Goal: Transaction & Acquisition: Purchase product/service

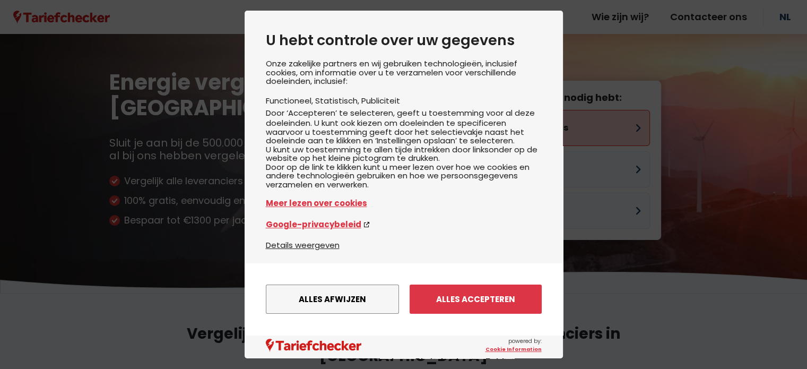
click at [579, 114] on body "U hebt controle over uw gegevens Onze zakelijke partners en wij gebruiken techn…" at bounding box center [403, 184] width 807 height 369
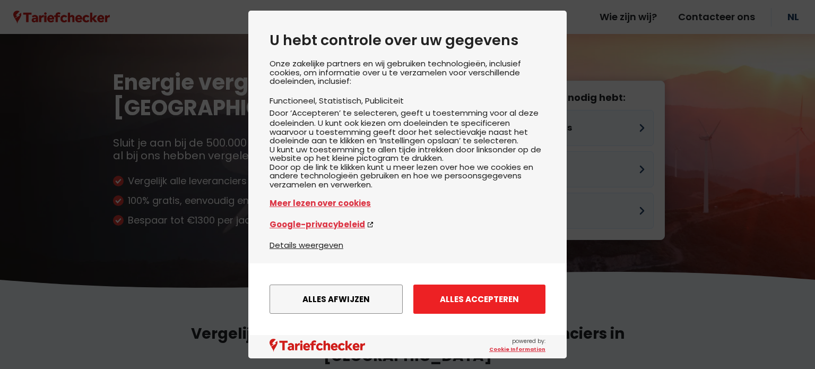
click at [435, 299] on button "Alles accepteren" at bounding box center [479, 298] width 132 height 29
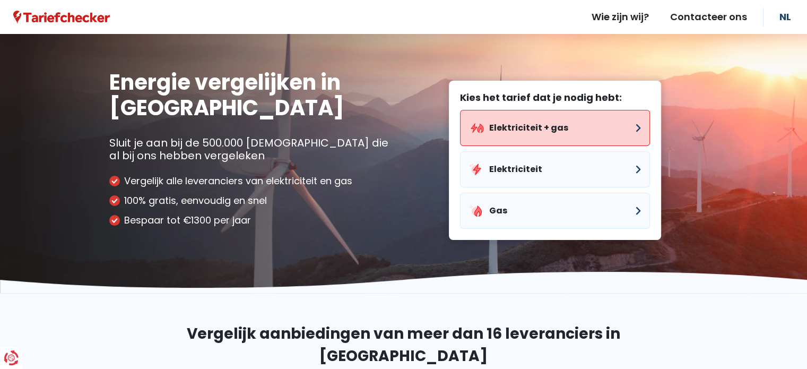
click at [539, 129] on button "Elektriciteit + gas" at bounding box center [555, 128] width 190 height 36
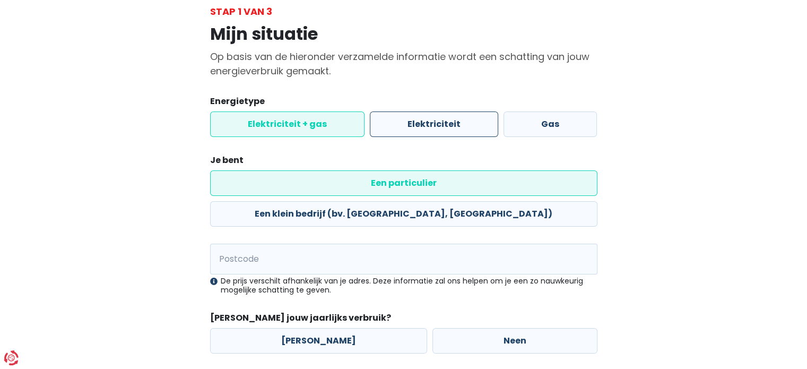
scroll to position [64, 0]
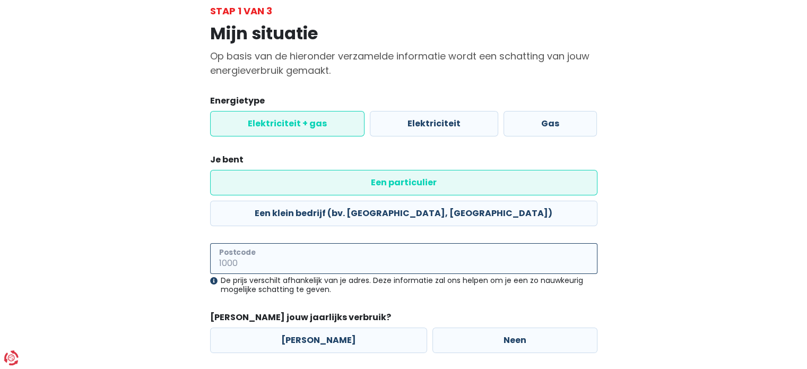
click at [376, 243] on input "Postcode" at bounding box center [403, 258] width 387 height 31
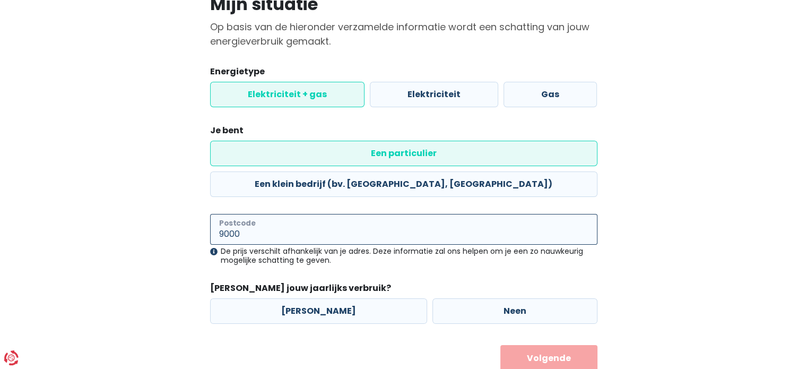
scroll to position [99, 0]
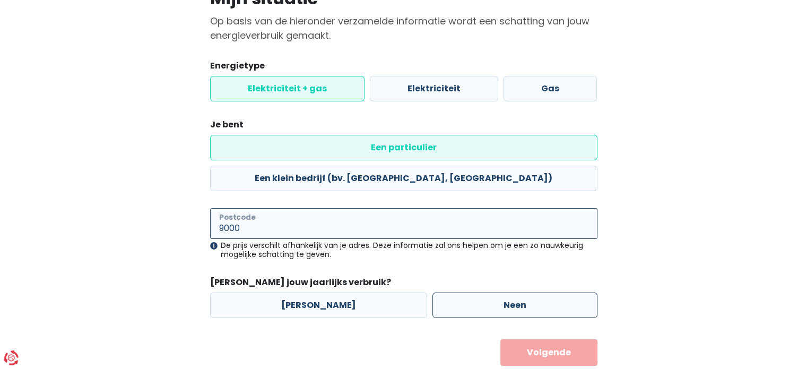
type input "9000"
click at [453, 292] on label "Neen" at bounding box center [515, 304] width 165 height 25
click at [453, 292] on input "Neen" at bounding box center [515, 304] width 165 height 25
radio input "true"
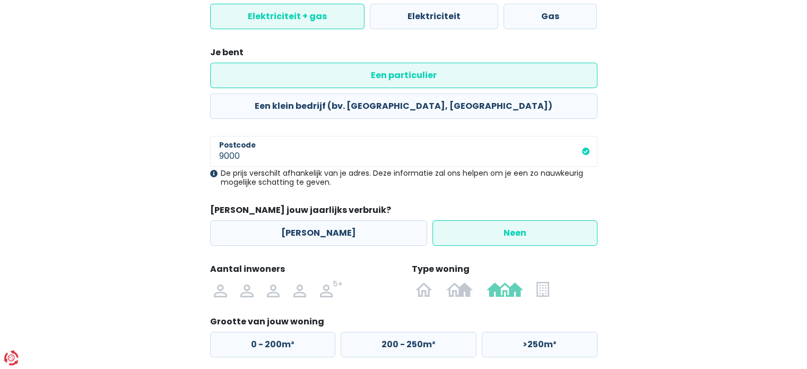
scroll to position [176, 0]
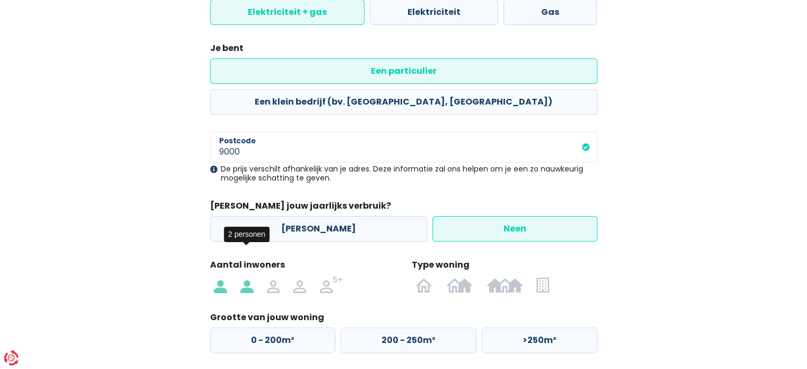
click at [246, 276] on img at bounding box center [246, 284] width 13 height 17
click at [246, 276] on input "radio" at bounding box center [246, 284] width 27 height 17
radio input "true"
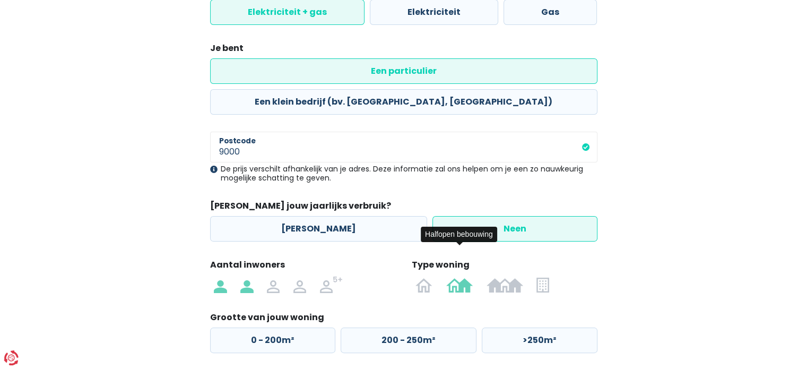
click at [457, 276] on img at bounding box center [459, 284] width 27 height 17
click at [457, 276] on input "radio" at bounding box center [459, 284] width 40 height 17
radio input "true"
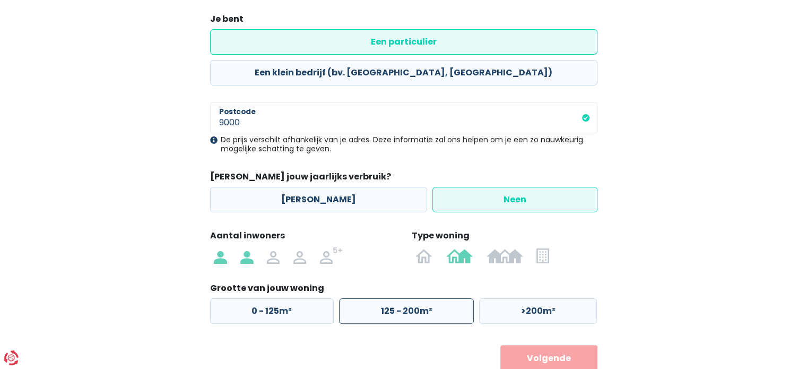
scroll to position [211, 0]
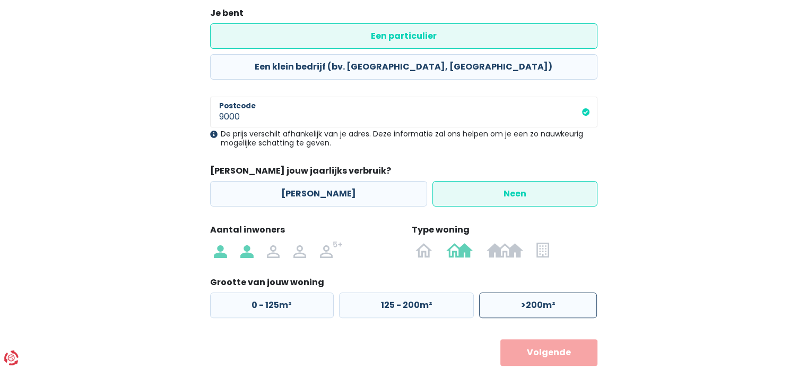
click at [574, 292] on label ">200m²" at bounding box center [538, 304] width 118 height 25
click at [574, 292] on input ">200m²" at bounding box center [538, 304] width 118 height 25
radio input "true"
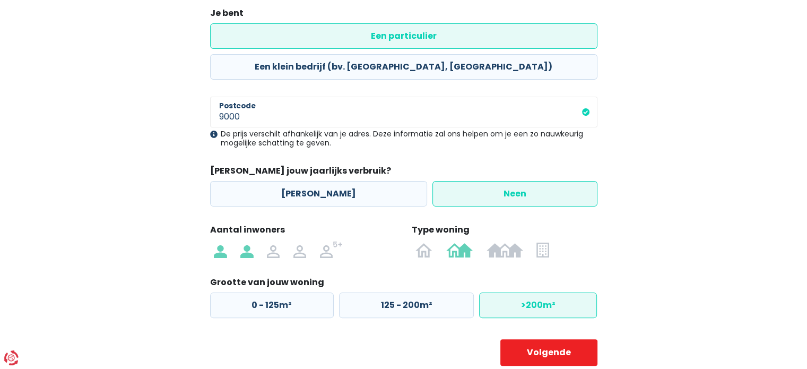
click at [574, 292] on label ">200m²" at bounding box center [538, 304] width 118 height 25
click at [574, 292] on input ">200m²" at bounding box center [538, 304] width 118 height 25
click at [404, 292] on label "125 - 200m²" at bounding box center [406, 304] width 135 height 25
click at [404, 292] on input "125 - 200m²" at bounding box center [406, 304] width 135 height 25
radio input "true"
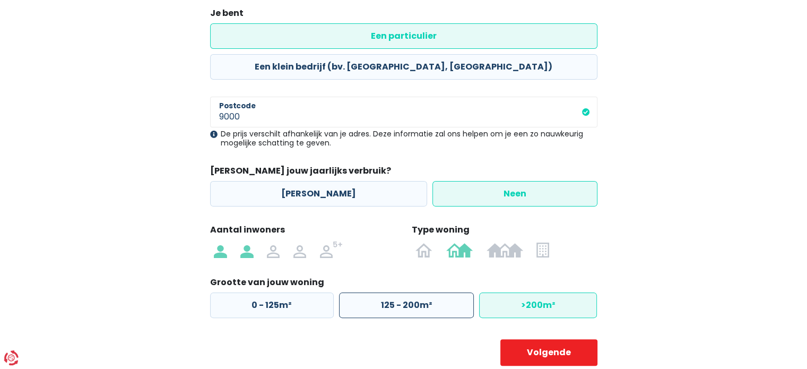
radio input "false"
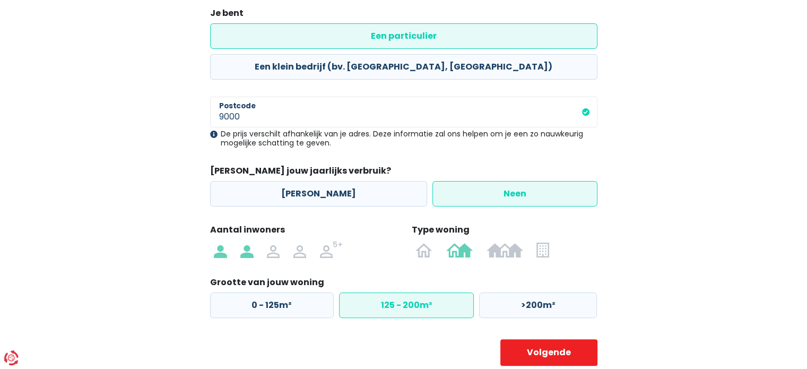
click at [401, 292] on label "125 - 200m²" at bounding box center [406, 304] width 135 height 25
click at [401, 292] on input "125 - 200m²" at bounding box center [406, 304] width 135 height 25
click at [551, 339] on button "Volgende" at bounding box center [548, 352] width 97 height 27
select select
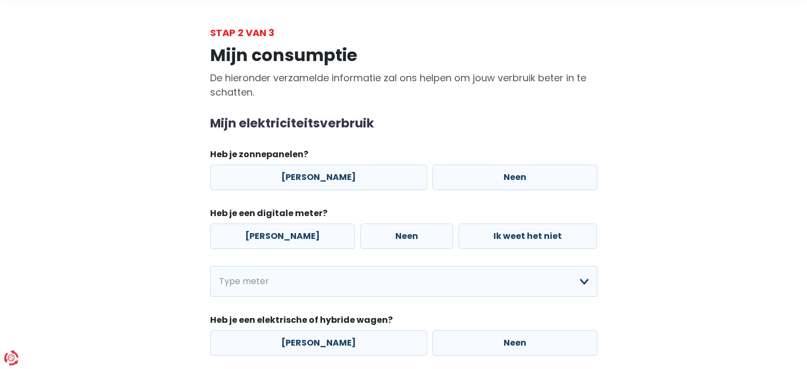
scroll to position [43, 0]
click at [494, 174] on label "Neen" at bounding box center [515, 176] width 165 height 25
click at [494, 174] on input "Neen" at bounding box center [515, 176] width 165 height 25
radio input "true"
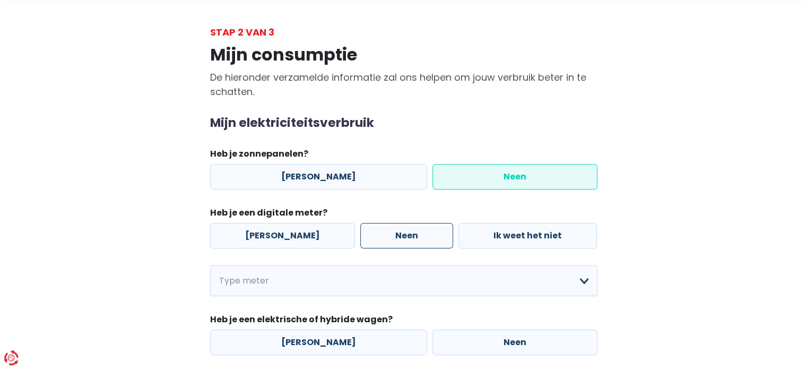
click at [403, 231] on label "Neen" at bounding box center [406, 235] width 93 height 25
click at [403, 231] on input "Neen" at bounding box center [406, 235] width 93 height 25
radio input "true"
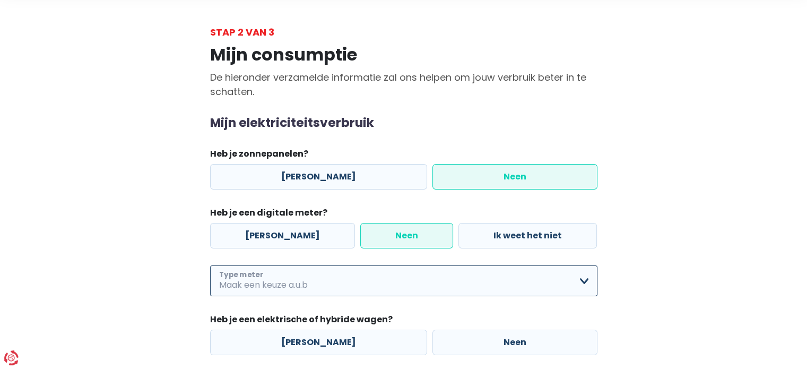
click at [420, 278] on select "Enkelvoudig Tweevoudig Enkelvoudig + uitsluitend nachttarief Tweevoudig + uitsl…" at bounding box center [403, 280] width 387 height 31
click at [210, 265] on select "Enkelvoudig Tweevoudig Enkelvoudig + uitsluitend nachttarief Tweevoudig + uitsl…" at bounding box center [403, 280] width 387 height 31
select select "day_single_rate"
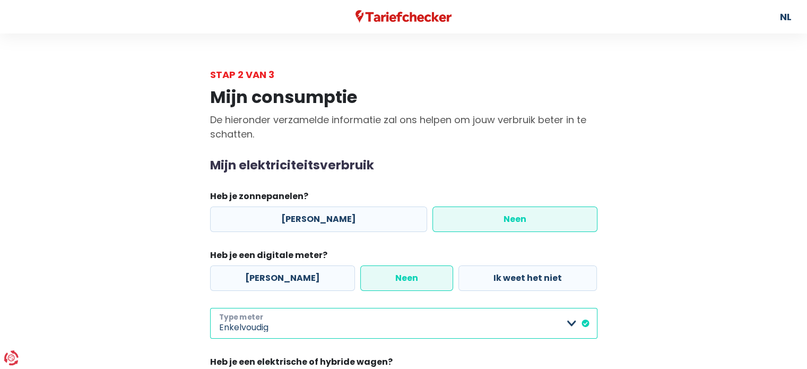
scroll to position [0, 0]
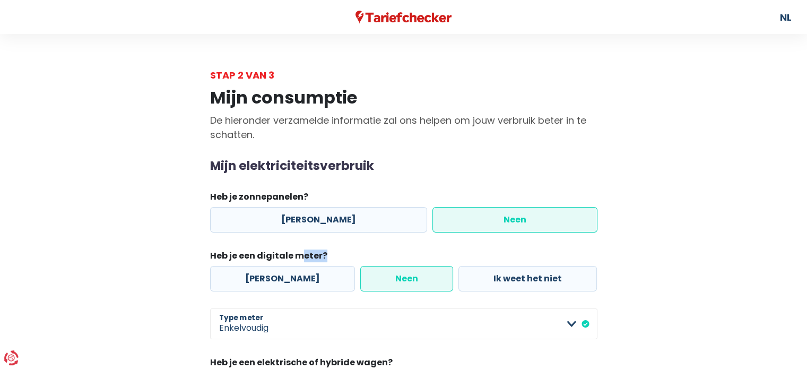
drag, startPoint x: 302, startPoint y: 243, endPoint x: 342, endPoint y: 279, distance: 53.7
click at [342, 279] on div "Mijn elektriciteitsverbruik Heb je zonnepanelen? Ja Neen Heb je een digitale me…" at bounding box center [403, 278] width 387 height 239
click at [718, 249] on main "Stap 2 van 3 Mijn consumptie De hieronder verzamelde informatie zal ons helpen …" at bounding box center [403, 257] width 807 height 378
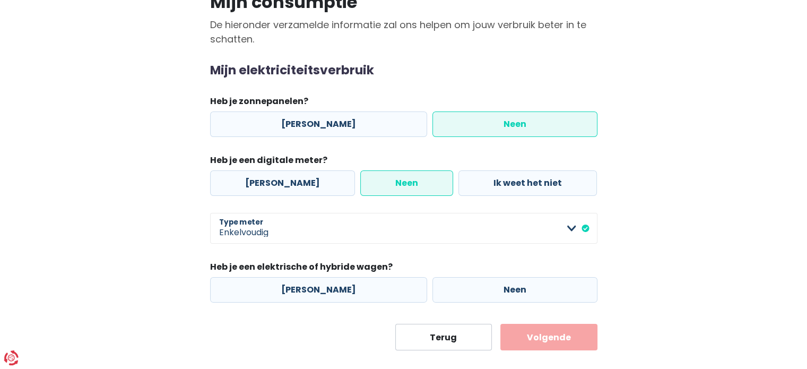
scroll to position [97, 0]
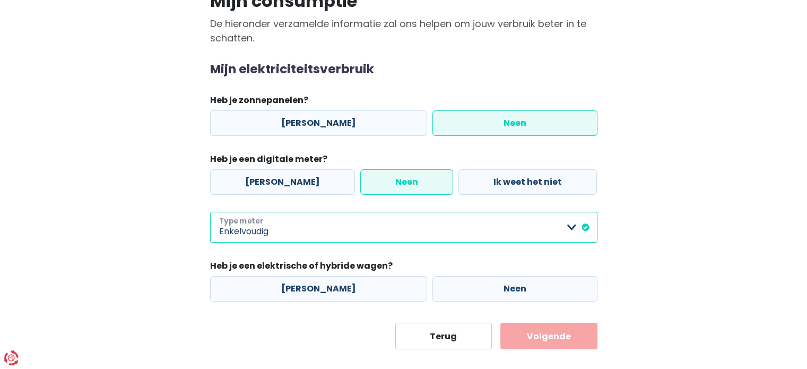
click at [538, 226] on select "Enkelvoudig Tweevoudig Enkelvoudig + uitsluitend nachttarief Tweevoudig + uitsl…" at bounding box center [403, 227] width 387 height 31
click at [210, 212] on select "Enkelvoudig Tweevoudig Enkelvoudig + uitsluitend nachttarief Tweevoudig + uitsl…" at bounding box center [403, 227] width 387 height 31
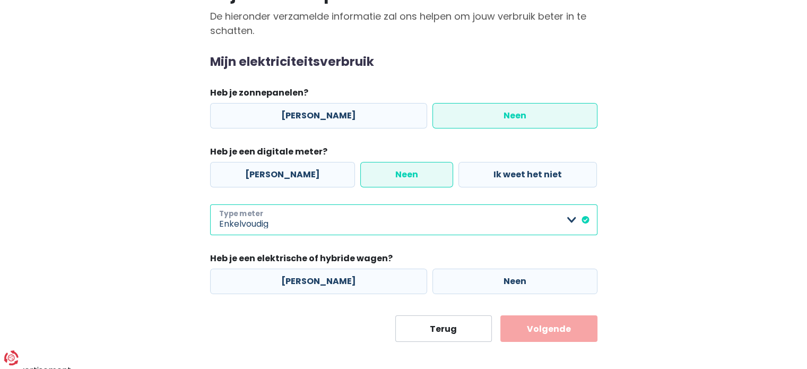
scroll to position [111, 0]
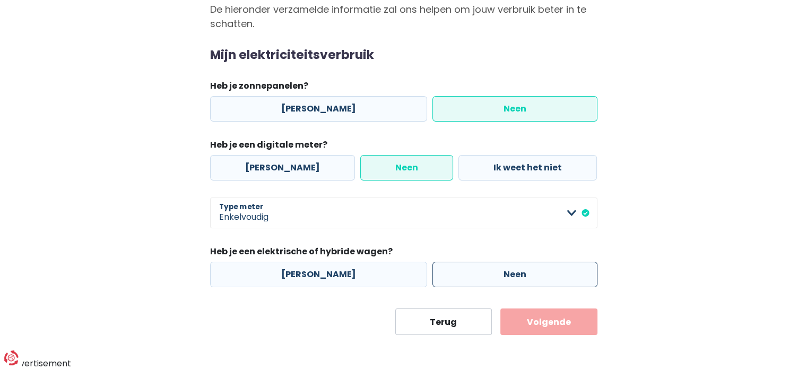
click at [481, 266] on label "Neen" at bounding box center [515, 274] width 165 height 25
click at [481, 266] on input "Neen" at bounding box center [515, 274] width 165 height 25
radio input "true"
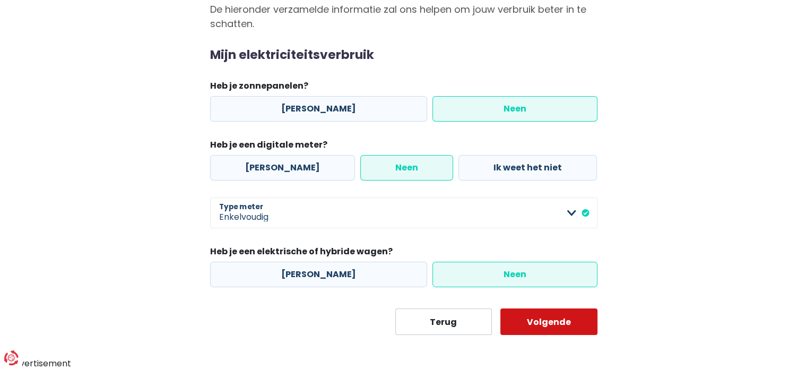
click at [531, 320] on button "Volgende" at bounding box center [548, 321] width 97 height 27
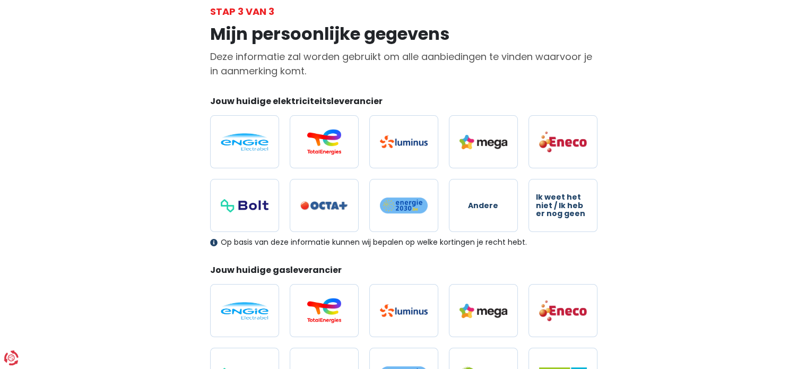
scroll to position [65, 0]
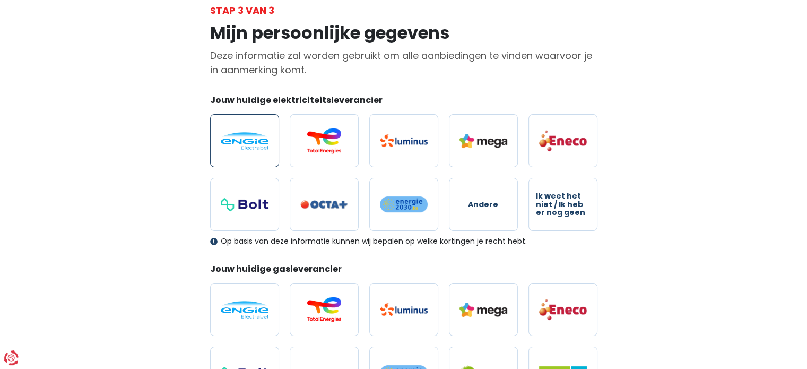
click at [230, 153] on label at bounding box center [244, 140] width 69 height 53
click at [230, 153] on input "radio" at bounding box center [244, 140] width 69 height 53
radio input "true"
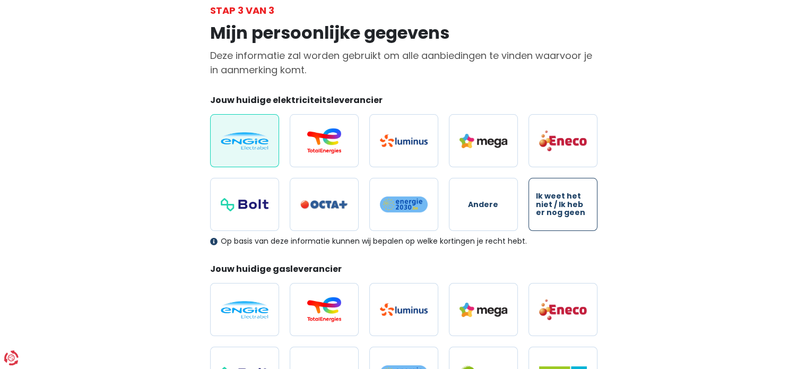
click at [564, 215] on span "Ik weet het niet / Ik heb er nog geen" at bounding box center [563, 204] width 54 height 24
click at [564, 215] on input "Ik weet het niet / Ik heb er nog geen" at bounding box center [563, 204] width 69 height 53
radio input "true"
radio input "false"
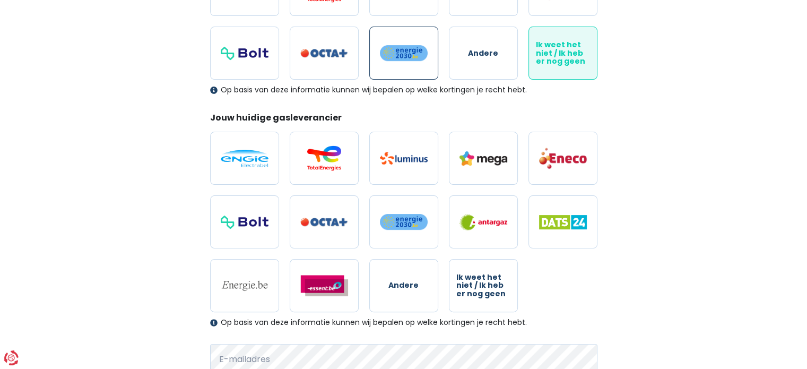
scroll to position [224, 0]
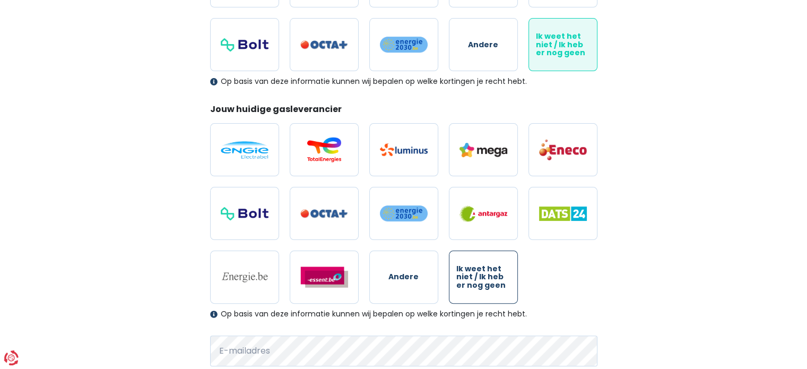
click at [506, 290] on label "Ik weet het niet / Ik heb er nog geen" at bounding box center [483, 276] width 69 height 53
click at [506, 290] on input "Ik weet het niet / Ik heb er nog geen" at bounding box center [483, 276] width 69 height 53
radio input "true"
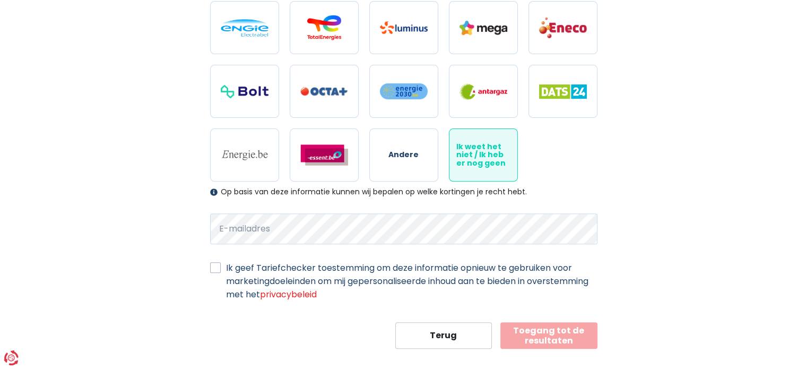
scroll to position [347, 0]
click at [539, 329] on button "Toegang tot de resultaten" at bounding box center [548, 335] width 97 height 27
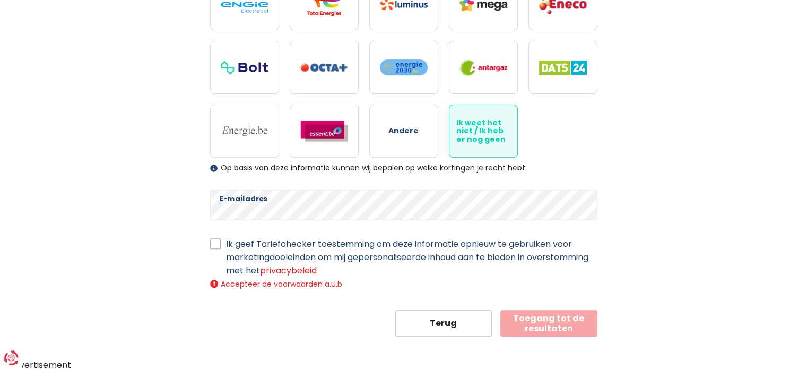
click at [226, 247] on label "Ik geef Tariefchecker toestemming om deze informatie opnieuw te gebruiken voor …" at bounding box center [411, 257] width 371 height 40
click at [219, 247] on input "Ik geef Tariefchecker toestemming om deze informatie opnieuw te gebruiken voor …" at bounding box center [215, 242] width 11 height 11
checkbox input "true"
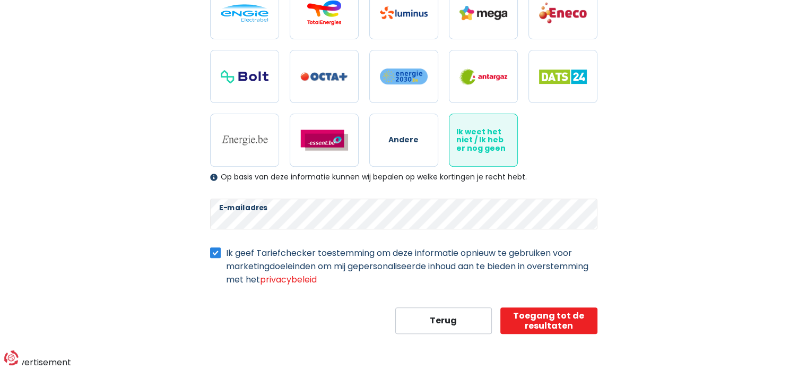
scroll to position [359, 0]
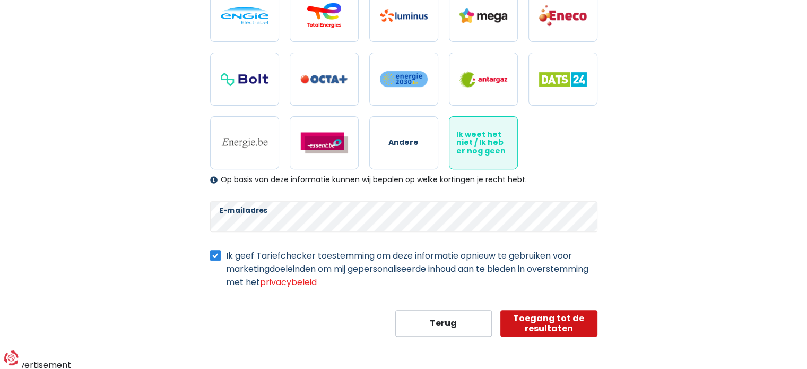
click at [546, 318] on button "Toegang tot de resultaten" at bounding box center [548, 323] width 97 height 27
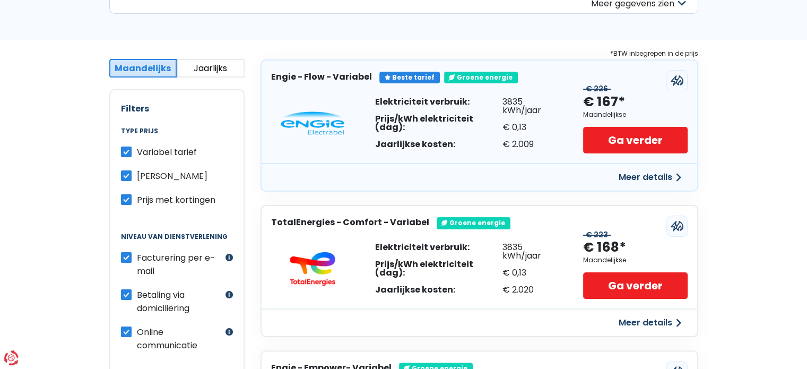
scroll to position [166, 0]
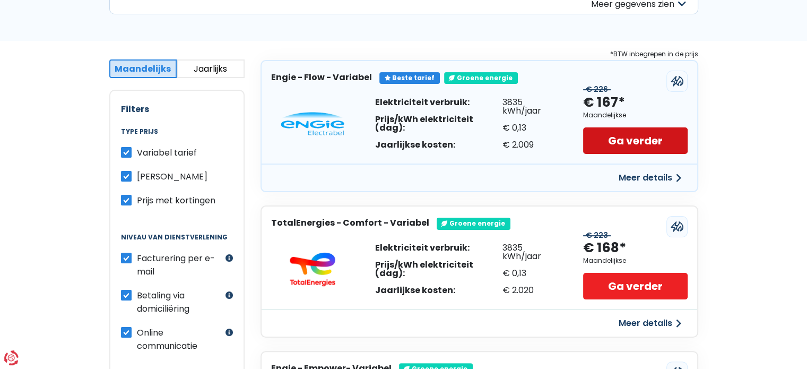
click at [659, 137] on link "Ga verder" at bounding box center [635, 140] width 104 height 27
click at [636, 136] on link "Ga verder" at bounding box center [635, 140] width 104 height 27
